Goal: Transaction & Acquisition: Purchase product/service

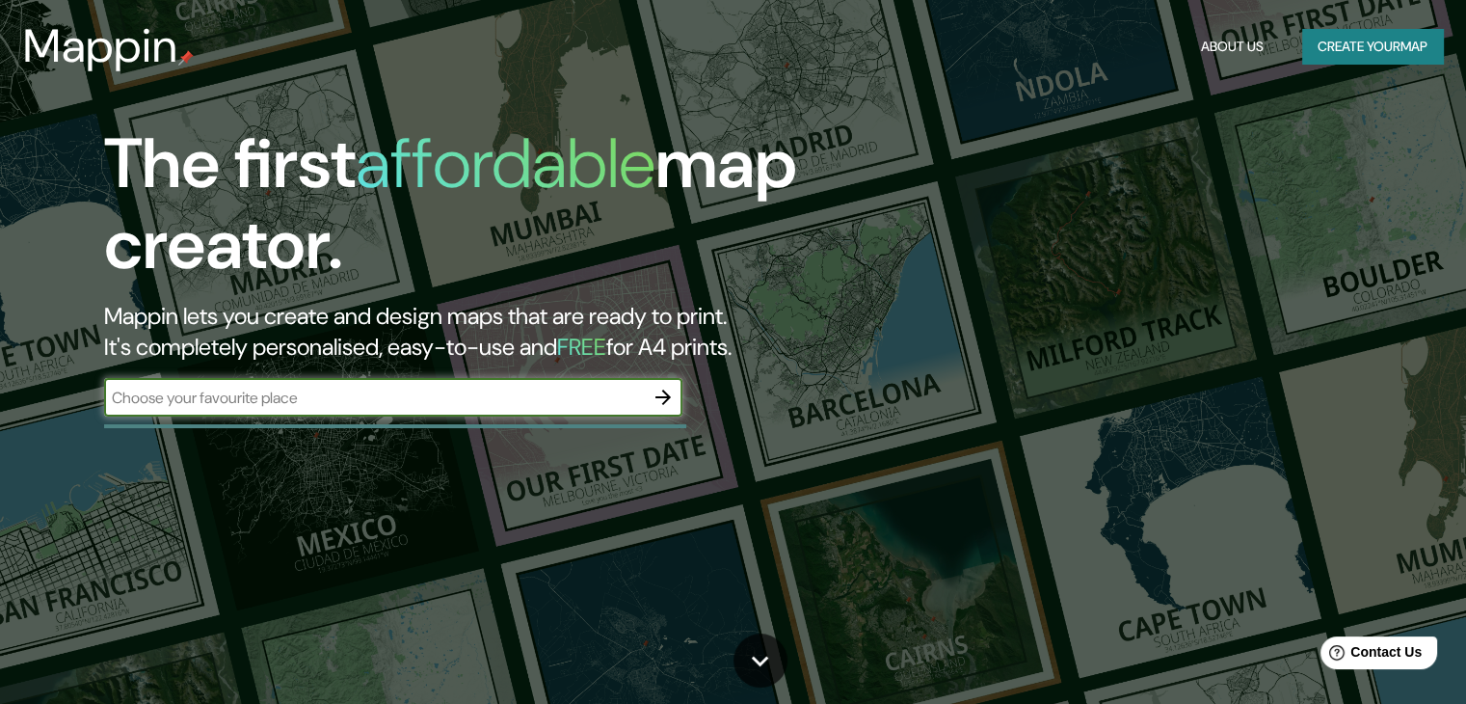
click at [424, 399] on input "text" at bounding box center [374, 398] width 540 height 22
click at [1344, 40] on button "Create your map" at bounding box center [1372, 47] width 141 height 36
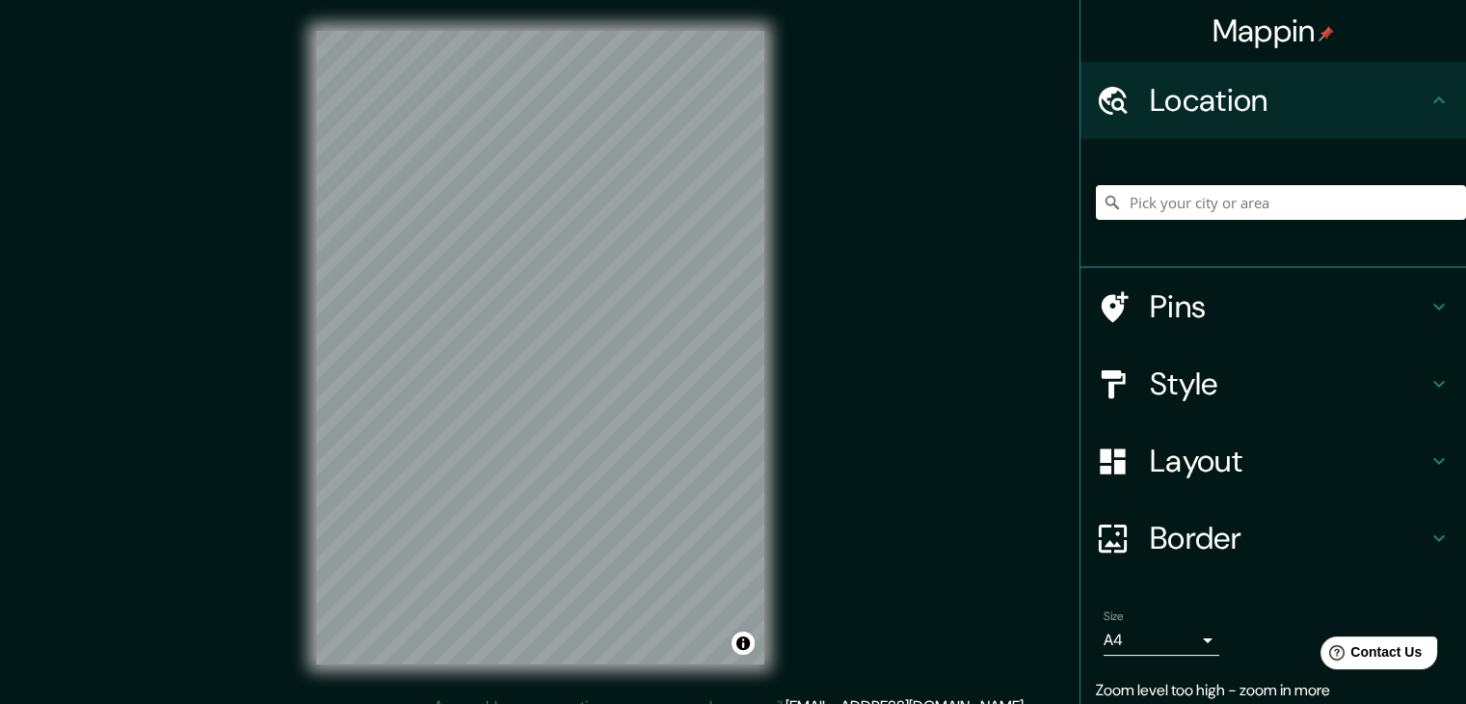
click at [843, 333] on div "Mappin Location Pins Style Layout Border Choose a border. Hint : you can make l…" at bounding box center [733, 363] width 1466 height 726
click at [1211, 209] on input "Pick your city or area" at bounding box center [1281, 202] width 370 height 35
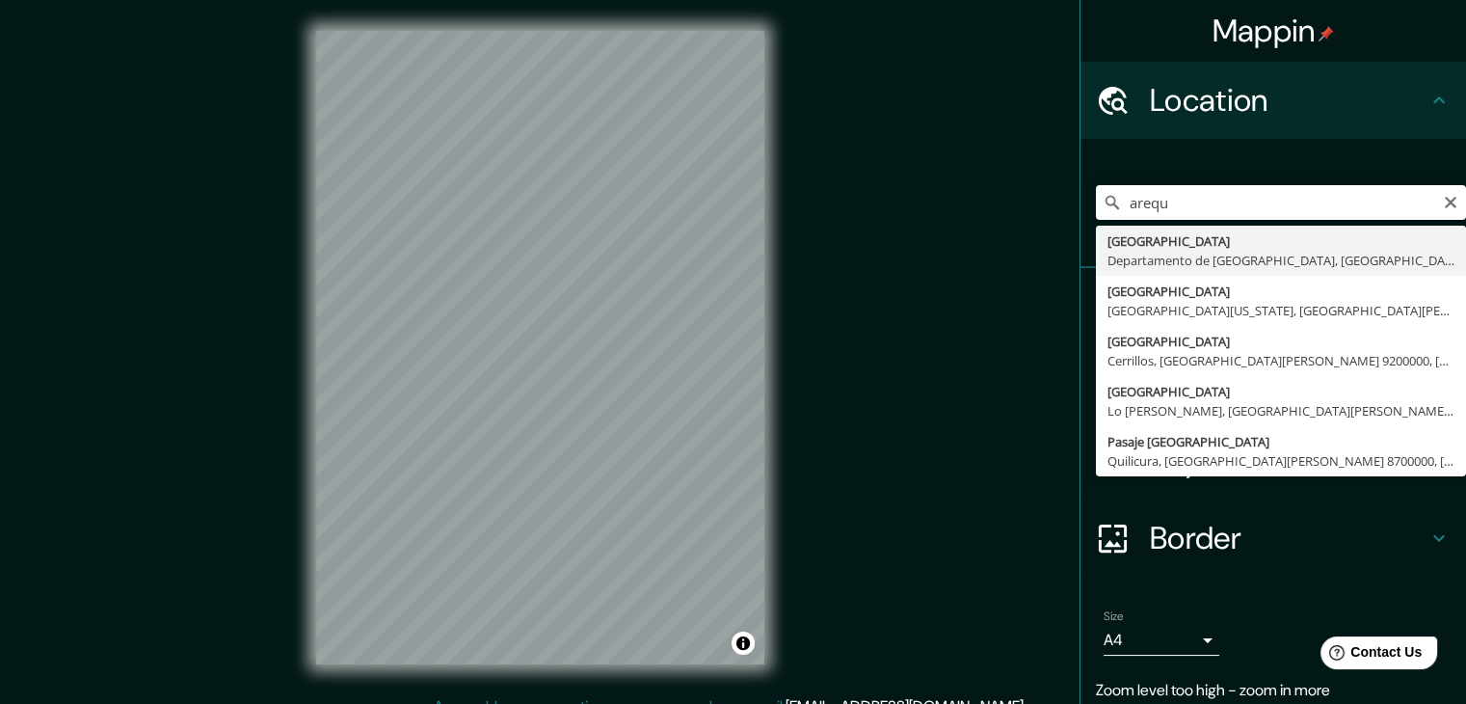
type input "[GEOGRAPHIC_DATA], [GEOGRAPHIC_DATA], [GEOGRAPHIC_DATA]"
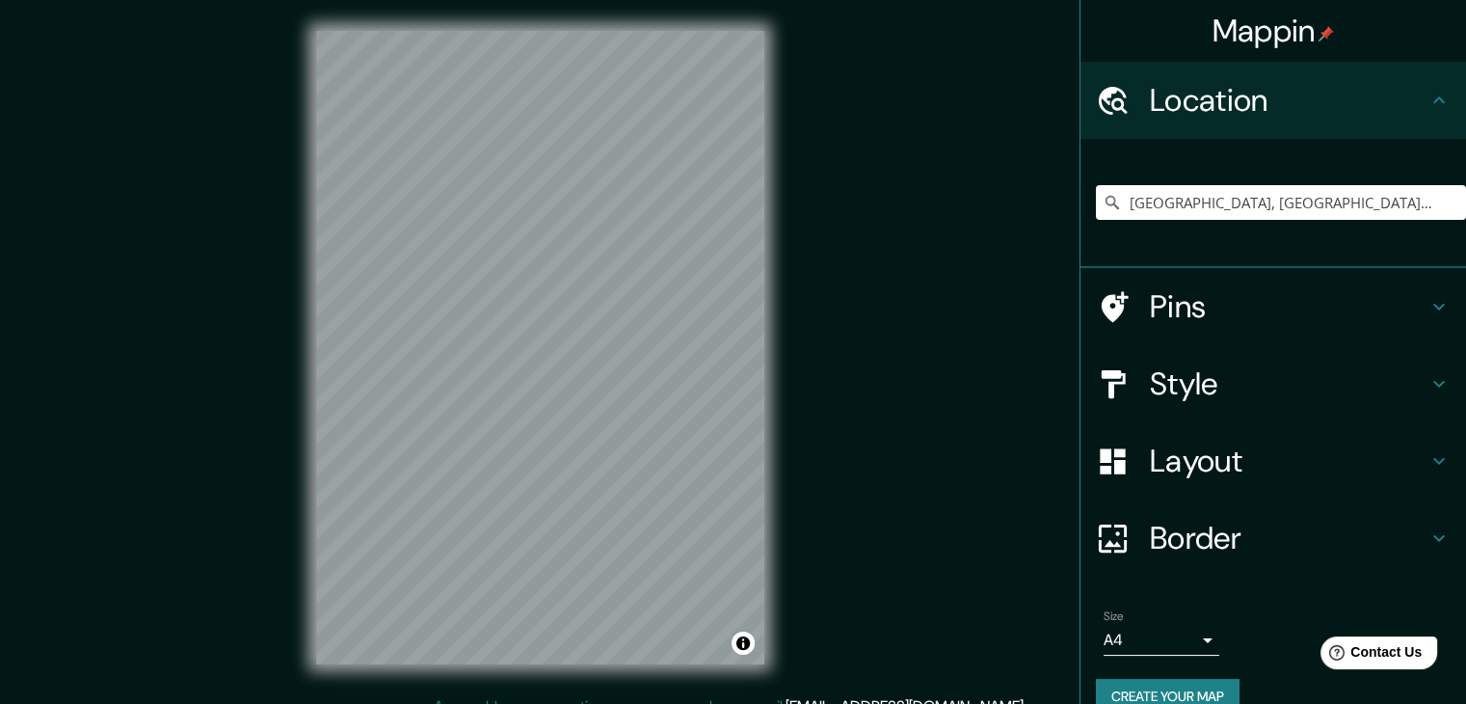
click at [1151, 317] on h4 "Pins" at bounding box center [1289, 306] width 278 height 39
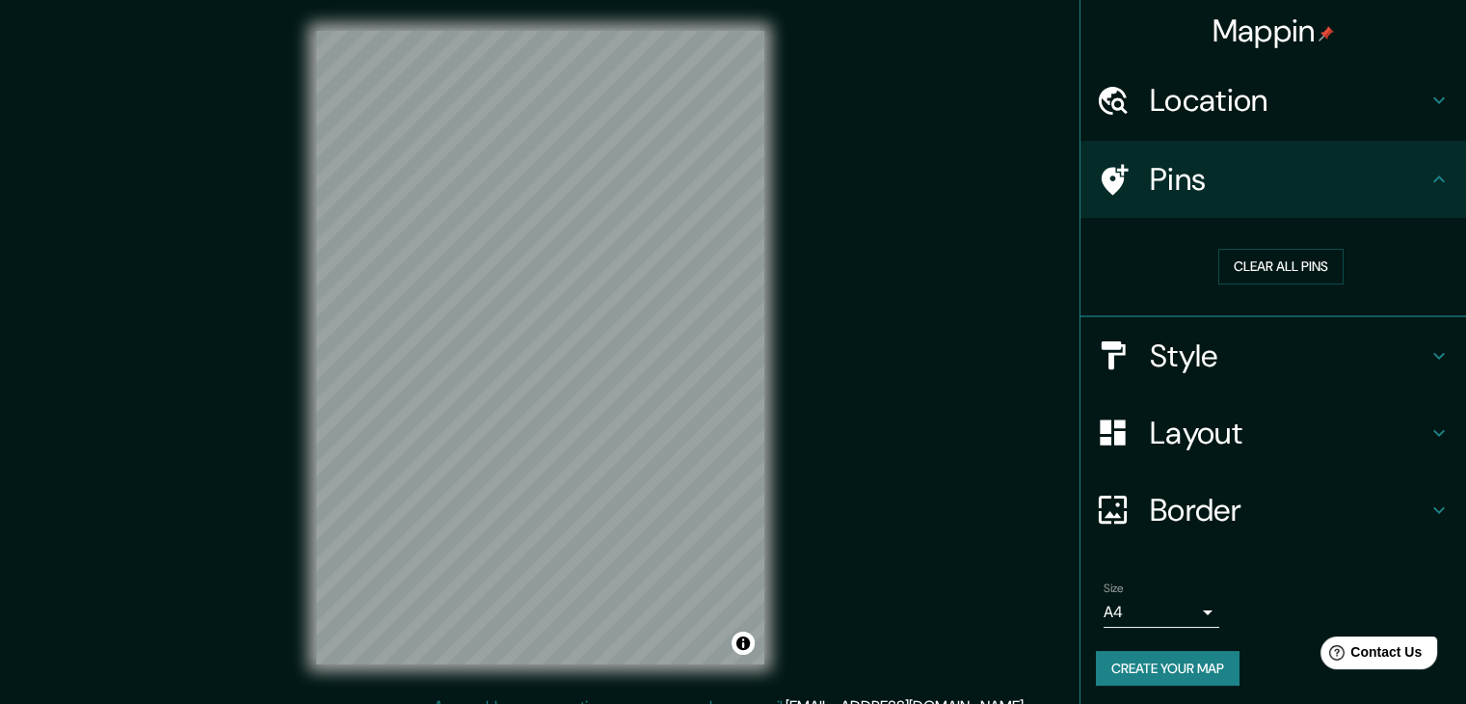
click at [1228, 349] on h4 "Style" at bounding box center [1289, 355] width 278 height 39
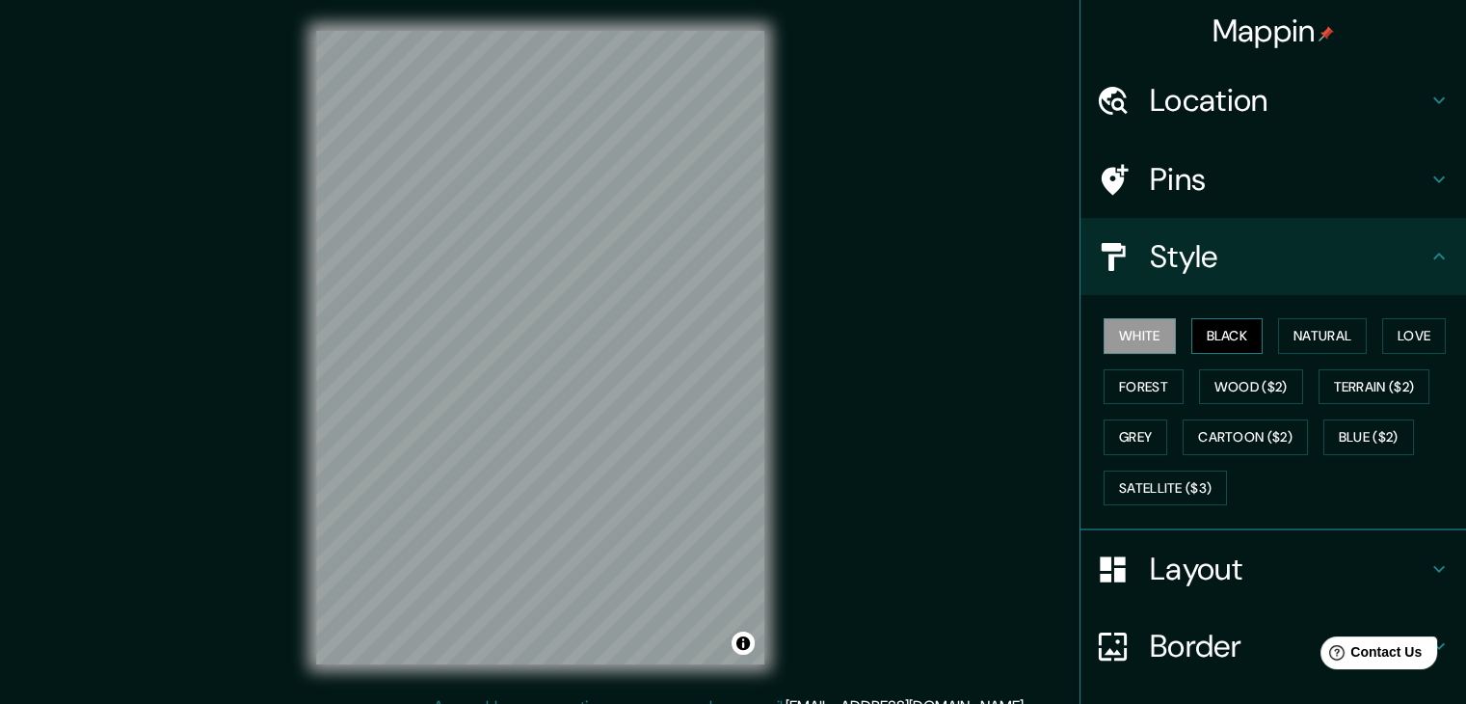
click at [1232, 340] on button "Black" at bounding box center [1228, 336] width 72 height 36
click at [1138, 389] on button "Forest" at bounding box center [1144, 387] width 80 height 36
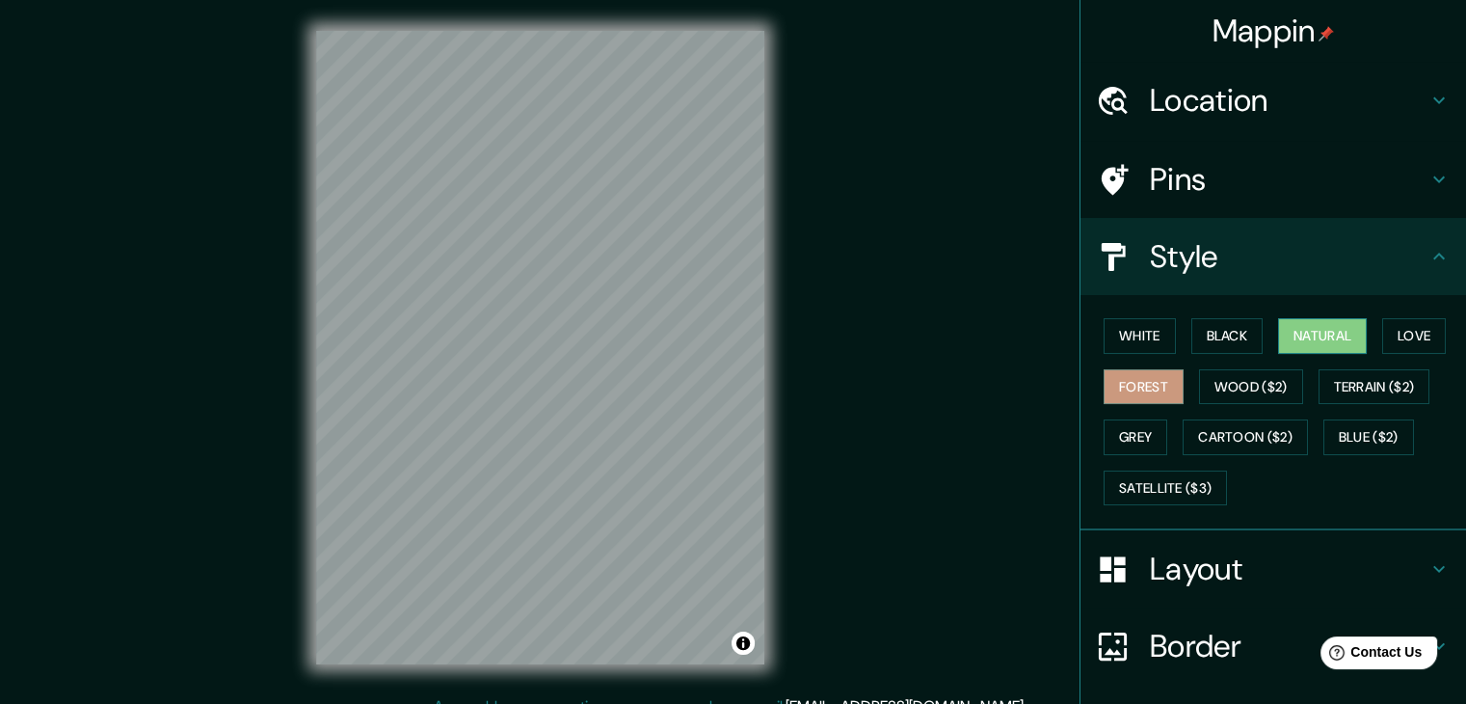
click at [1296, 340] on button "Natural" at bounding box center [1322, 336] width 89 height 36
click at [1404, 344] on button "Love" at bounding box center [1414, 336] width 64 height 36
click at [1315, 336] on button "Natural" at bounding box center [1322, 336] width 89 height 36
click at [1293, 106] on h4 "Location" at bounding box center [1289, 100] width 278 height 39
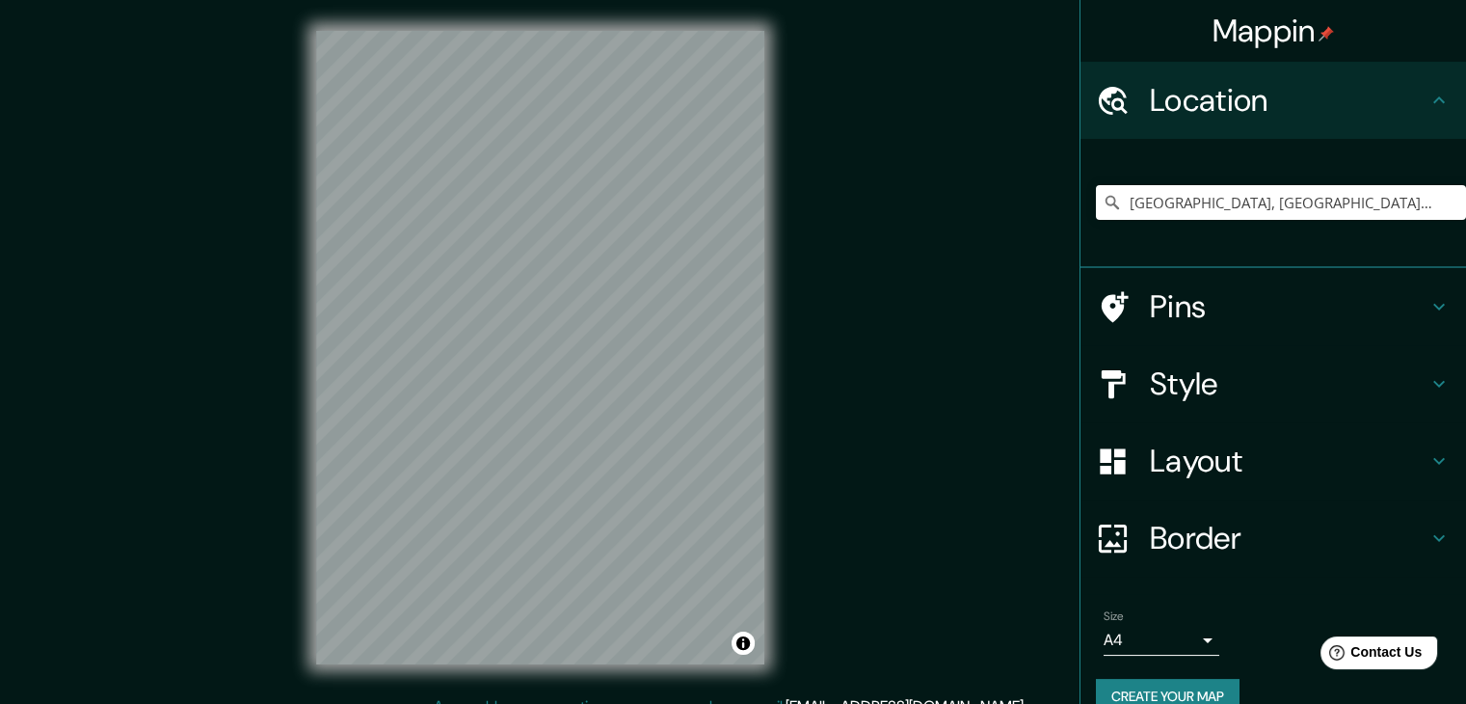
click at [1293, 108] on h4 "Location" at bounding box center [1289, 100] width 278 height 39
click at [1428, 105] on icon at bounding box center [1439, 100] width 23 height 23
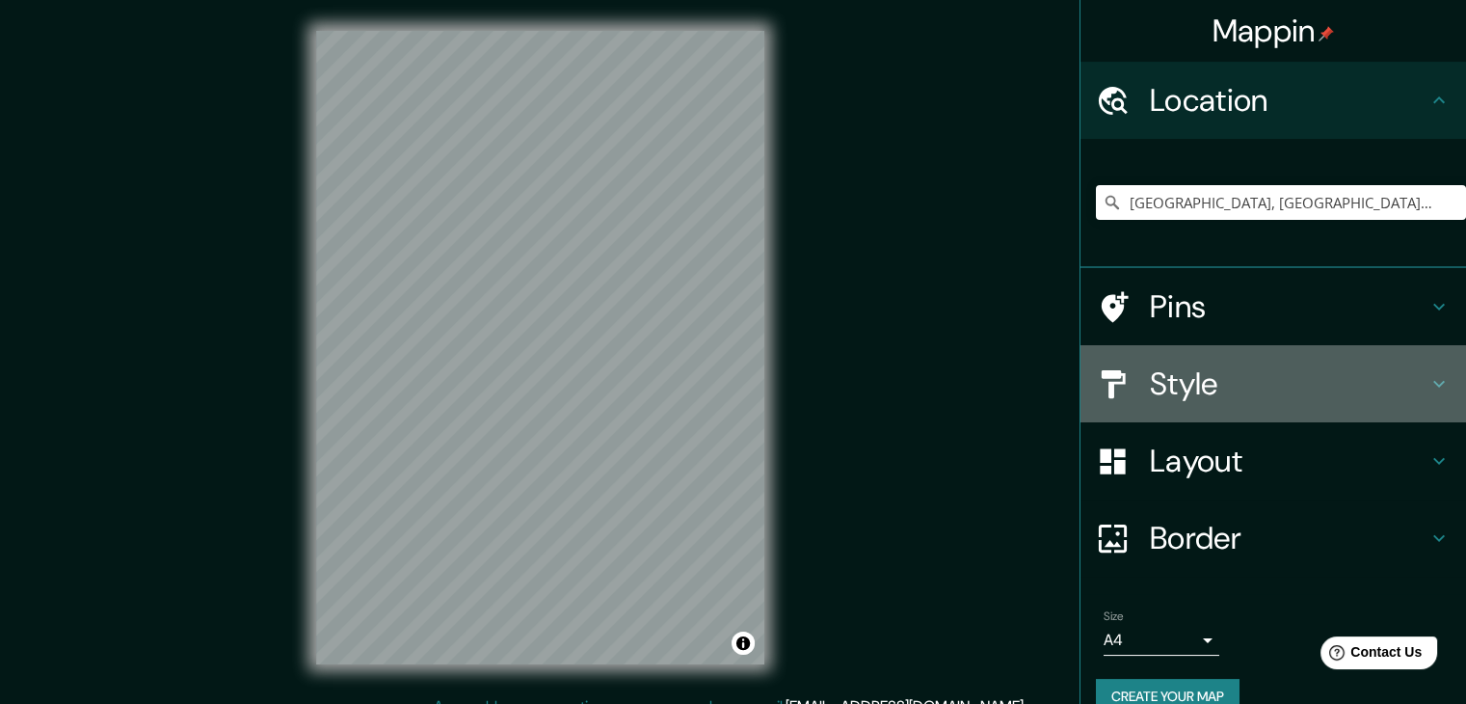
click at [1408, 386] on h4 "Style" at bounding box center [1289, 383] width 278 height 39
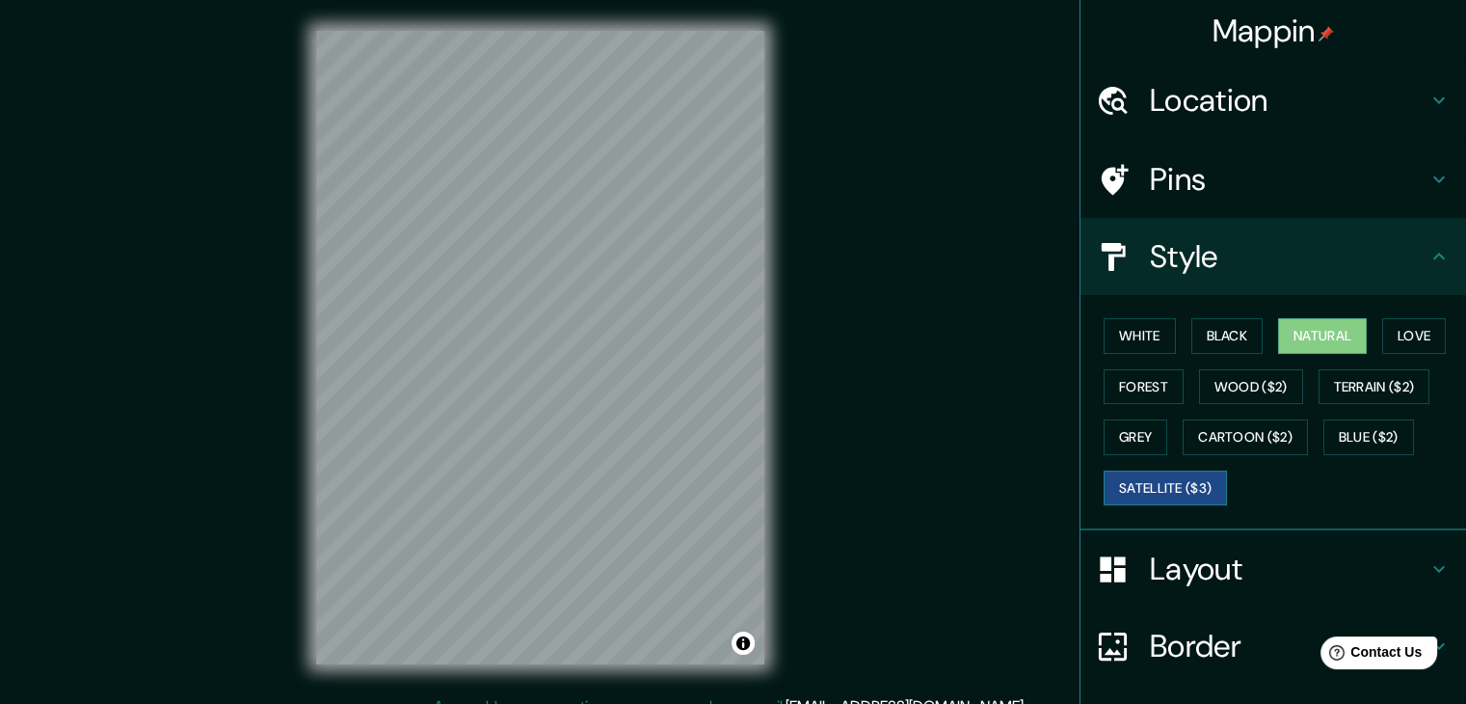
click at [1160, 489] on button "Satellite ($3)" at bounding box center [1165, 488] width 123 height 36
click at [1232, 425] on button "Cartoon ($2)" at bounding box center [1245, 437] width 125 height 36
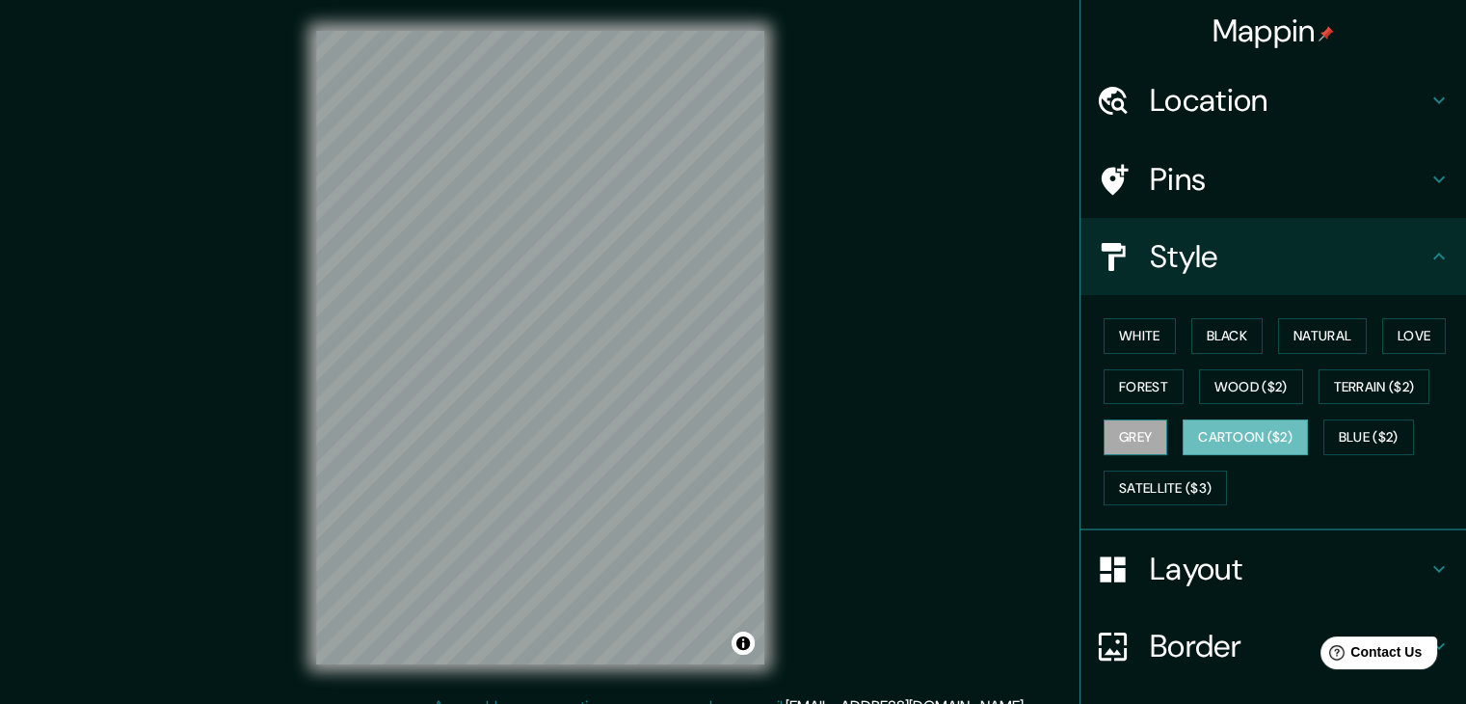
click at [1136, 433] on button "Grey" at bounding box center [1136, 437] width 64 height 36
click at [1346, 439] on button "Blue ($2)" at bounding box center [1369, 437] width 91 height 36
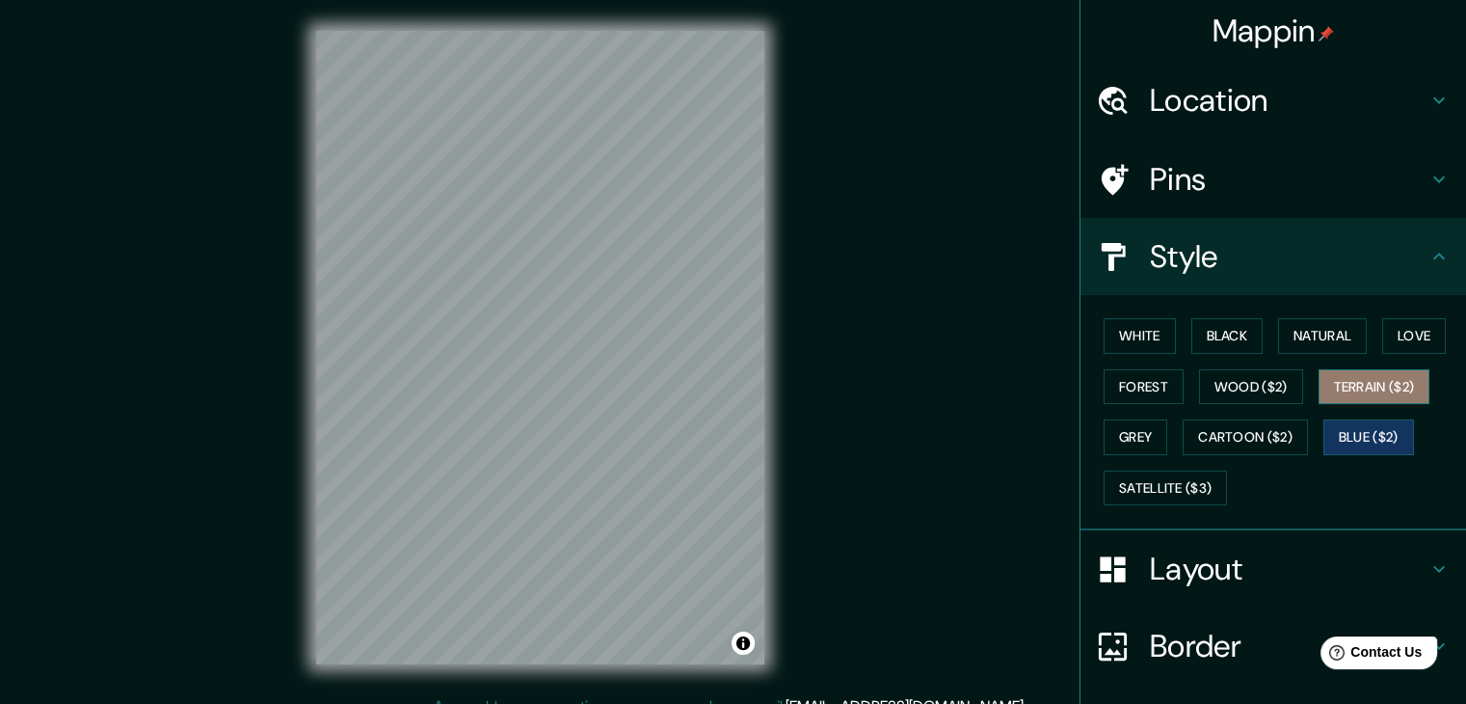
click at [1352, 391] on button "Terrain ($2)" at bounding box center [1375, 387] width 112 height 36
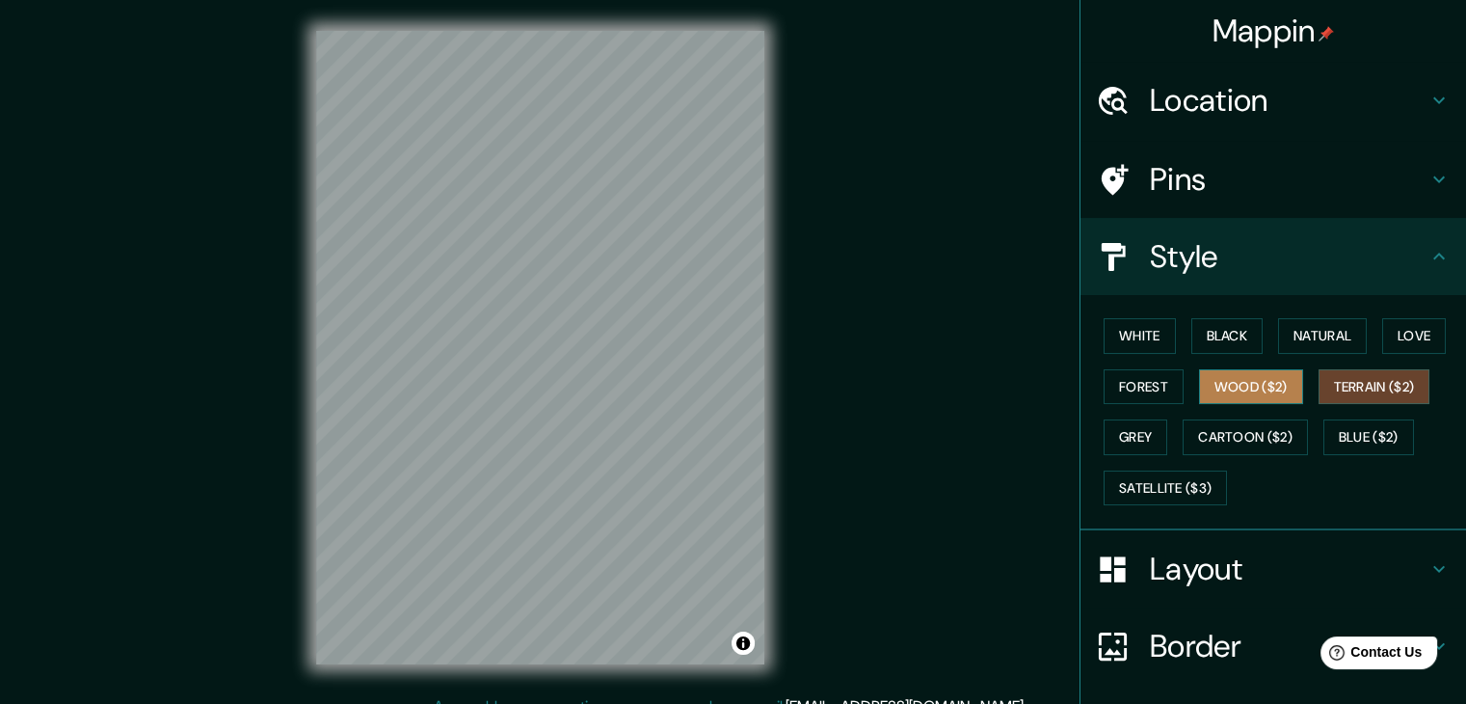
click at [1245, 390] on button "Wood ($2)" at bounding box center [1251, 387] width 104 height 36
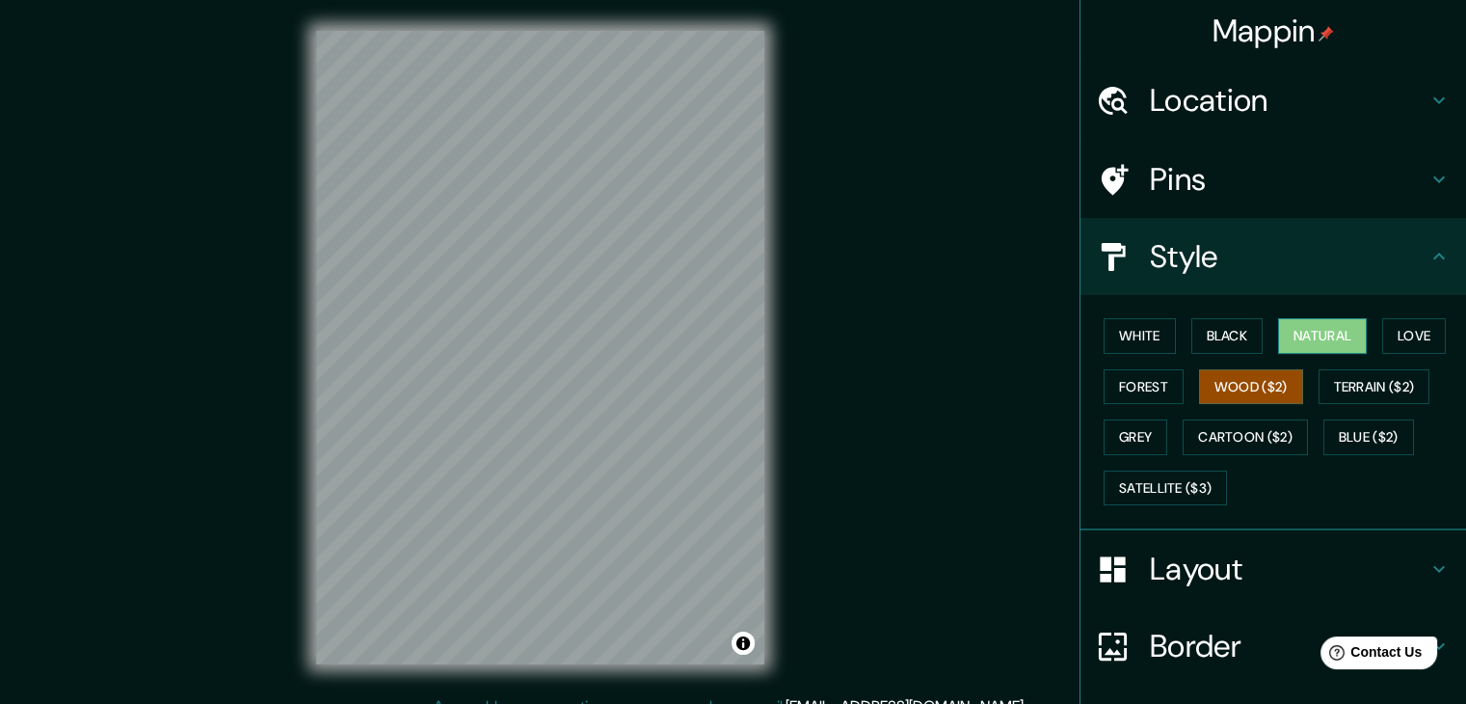
click at [1308, 336] on button "Natural" at bounding box center [1322, 336] width 89 height 36
